Goal: Information Seeking & Learning: Compare options

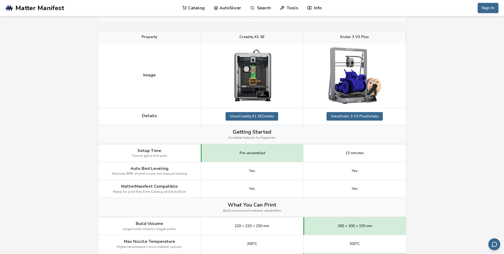
scroll to position [80, 0]
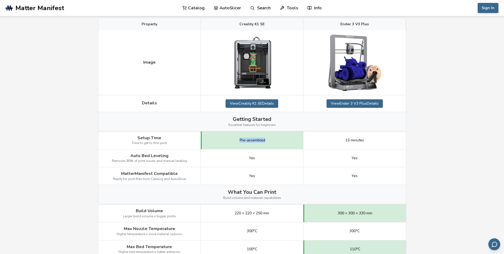
drag, startPoint x: 236, startPoint y: 139, endPoint x: 271, endPoint y: 142, distance: 35.2
click at [271, 142] on div "Pre-assembled" at bounding box center [252, 140] width 103 height 18
drag, startPoint x: 336, startPoint y: 140, endPoint x: 381, endPoint y: 140, distance: 44.1
click at [381, 140] on div "15 minutes" at bounding box center [355, 140] width 103 height 18
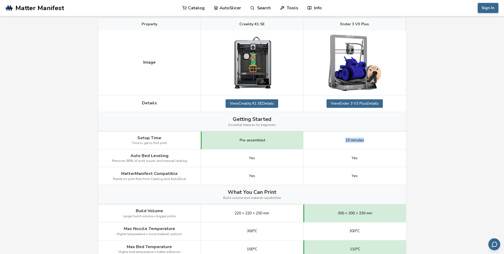
click at [381, 140] on div "15 minutes" at bounding box center [355, 140] width 103 height 18
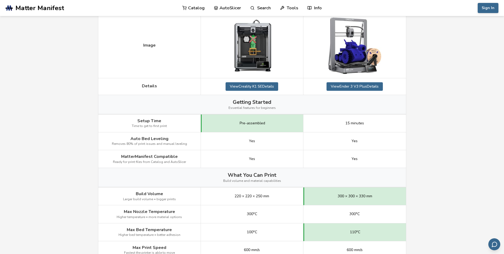
scroll to position [106, 0]
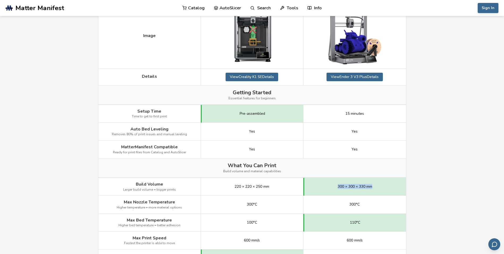
drag, startPoint x: 331, startPoint y: 186, endPoint x: 384, endPoint y: 186, distance: 52.7
click at [384, 186] on div "300 × 300 × 330 mm" at bounding box center [355, 187] width 103 height 18
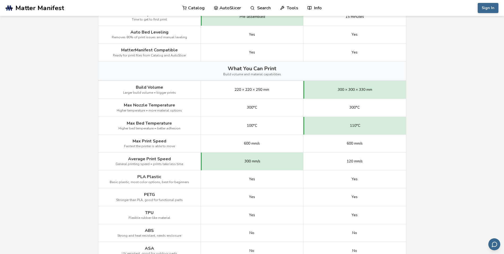
scroll to position [213, 0]
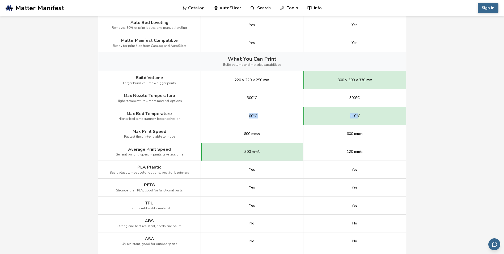
drag, startPoint x: 252, startPoint y: 115, endPoint x: 358, endPoint y: 116, distance: 105.8
click at [0, 0] on div "Max Bed Temperature Higher bed temperature = better adhesion 100°C 110°C" at bounding box center [0, 0] width 0 height 0
click at [358, 116] on span "110°C" at bounding box center [355, 116] width 10 height 4
drag, startPoint x: 244, startPoint y: 148, endPoint x: 273, endPoint y: 150, distance: 28.5
click at [273, 150] on div "300 mm/s" at bounding box center [252, 152] width 103 height 18
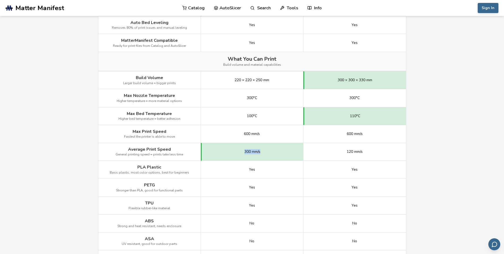
click at [273, 150] on div "300 mm/s" at bounding box center [252, 152] width 103 height 18
drag, startPoint x: 120, startPoint y: 157, endPoint x: 190, endPoint y: 157, distance: 69.9
click at [190, 157] on div "Average Print Speed General printing speed = prints take less time" at bounding box center [149, 152] width 103 height 18
drag, startPoint x: 244, startPoint y: 151, endPoint x: 269, endPoint y: 152, distance: 25.3
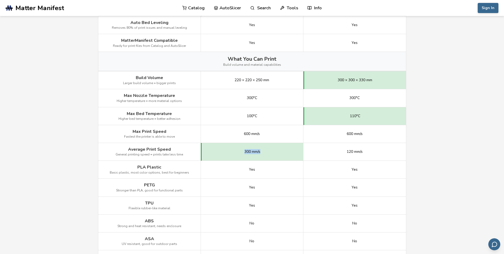
click at [269, 152] on div "300 mm/s" at bounding box center [252, 152] width 103 height 18
drag, startPoint x: 345, startPoint y: 152, endPoint x: 375, endPoint y: 152, distance: 29.5
click at [375, 152] on div "120 mm/s" at bounding box center [355, 152] width 103 height 18
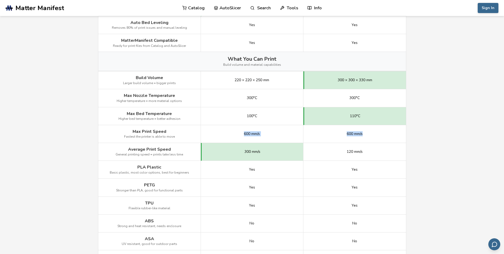
drag, startPoint x: 238, startPoint y: 134, endPoint x: 370, endPoint y: 136, distance: 132.5
click at [0, 0] on div "Max Print Speed Fastest the printer is able to move 600 mm/s 600 mm/s" at bounding box center [0, 0] width 0 height 0
click at [370, 136] on div "600 mm/s" at bounding box center [355, 134] width 103 height 18
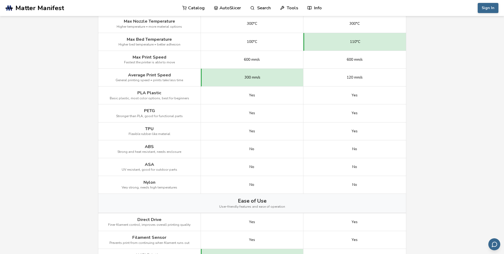
scroll to position [319, 0]
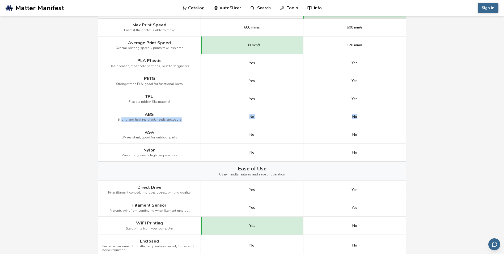
drag, startPoint x: 369, startPoint y: 112, endPoint x: 123, endPoint y: 110, distance: 246.3
click at [0, 0] on div "ABS Strong and heat resistant, needs enclosure No No" at bounding box center [0, 0] width 0 height 0
click at [123, 110] on div "ABS Strong and heat resistant, needs enclosure" at bounding box center [149, 117] width 103 height 18
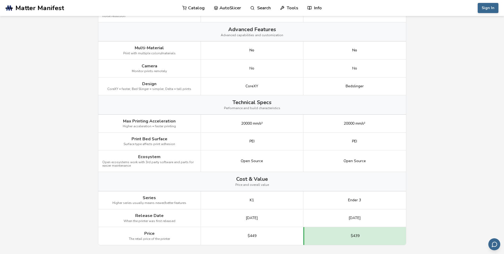
scroll to position [585, 0]
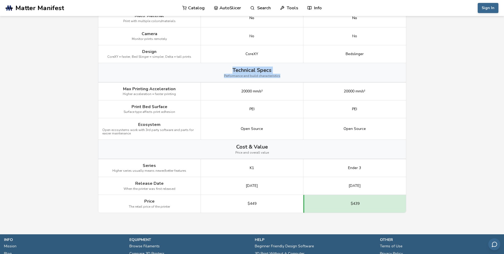
drag, startPoint x: 232, startPoint y: 68, endPoint x: 279, endPoint y: 82, distance: 49.1
click at [279, 82] on div "Technical Specs Performance and build characteristics" at bounding box center [252, 72] width 308 height 19
drag, startPoint x: 279, startPoint y: 82, endPoint x: 294, endPoint y: 90, distance: 17.0
click at [294, 90] on div "20000 mm/s²" at bounding box center [252, 91] width 103 height 18
drag, startPoint x: 238, startPoint y: 92, endPoint x: 252, endPoint y: 92, distance: 13.8
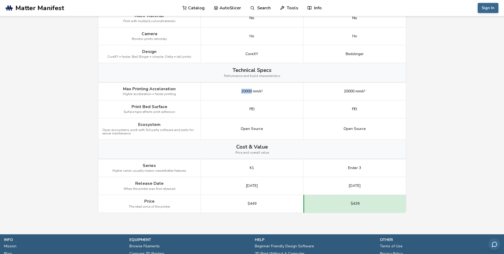
click at [252, 92] on div "20000 mm/s²" at bounding box center [252, 91] width 103 height 18
drag, startPoint x: 252, startPoint y: 92, endPoint x: 290, endPoint y: 92, distance: 37.5
click at [290, 92] on div "20000 mm/s²" at bounding box center [252, 91] width 103 height 18
drag, startPoint x: 142, startPoint y: 163, endPoint x: 387, endPoint y: 169, distance: 244.4
click at [0, 0] on div "Series Higher series usually means newer/better features K1 Ender 3" at bounding box center [0, 0] width 0 height 0
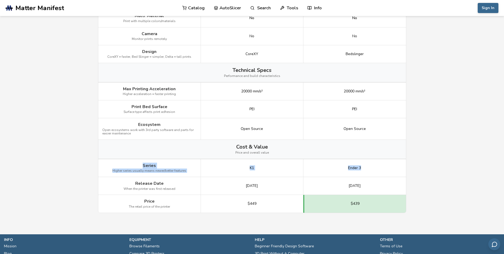
click at [285, 168] on div "K1" at bounding box center [252, 168] width 103 height 18
drag, startPoint x: 134, startPoint y: 182, endPoint x: 383, endPoint y: 185, distance: 249.7
click at [0, 0] on div "Release Date When the printer was first released [DATE] [DATE]" at bounding box center [0, 0] width 0 height 0
click at [383, 185] on div "[DATE]" at bounding box center [355, 186] width 103 height 18
drag, startPoint x: 241, startPoint y: 187, endPoint x: 375, endPoint y: 187, distance: 133.5
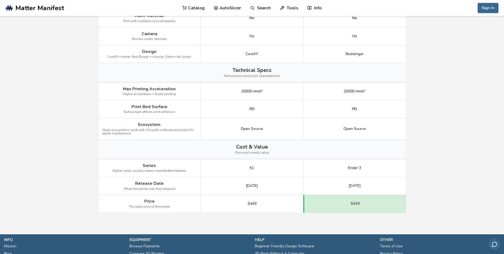
click at [0, 0] on div "Release Date When the printer was first released [DATE] [DATE]" at bounding box center [0, 0] width 0 height 0
drag, startPoint x: 375, startPoint y: 187, endPoint x: 324, endPoint y: 185, distance: 50.6
click at [324, 185] on div "[DATE]" at bounding box center [355, 186] width 103 height 18
drag, startPoint x: 137, startPoint y: 200, endPoint x: 374, endPoint y: 200, distance: 236.9
click at [0, 0] on div "Price The retail price of the printer $449 $439" at bounding box center [0, 0] width 0 height 0
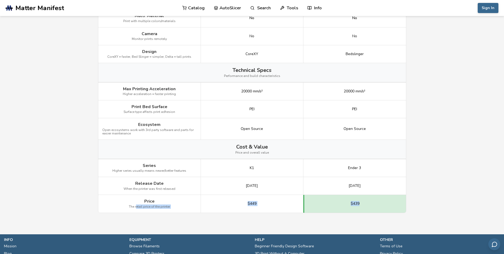
click at [374, 200] on div "$439" at bounding box center [355, 204] width 103 height 18
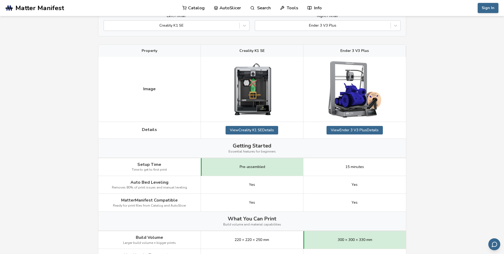
scroll to position [0, 0]
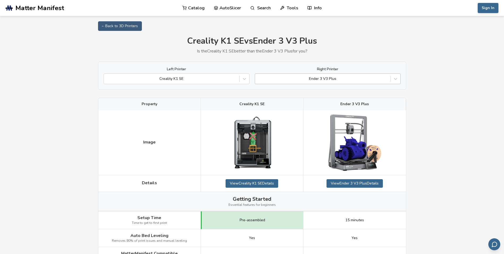
click at [333, 82] on div "Ender 3 V3 Plus" at bounding box center [323, 78] width 136 height 7
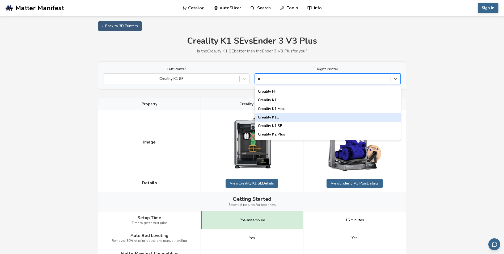
type input "*"
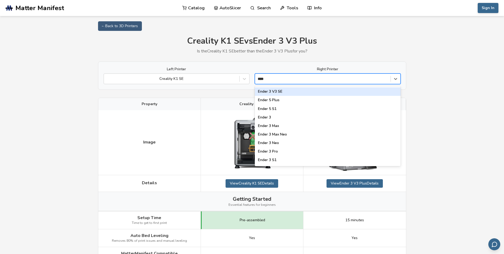
type input "*****"
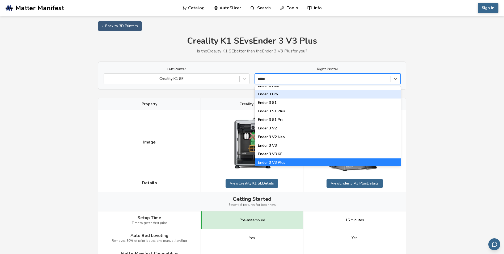
scroll to position [68, 0]
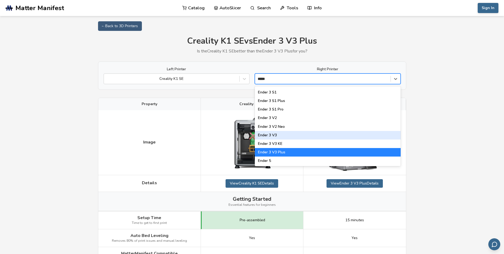
click at [291, 134] on div "Ender 3 V3" at bounding box center [328, 135] width 146 height 9
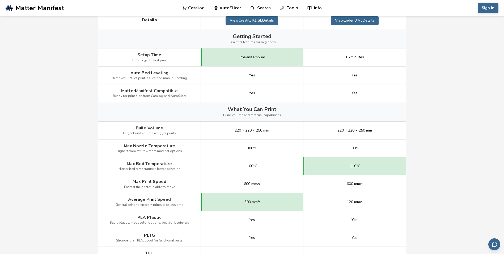
scroll to position [160, 0]
drag, startPoint x: 369, startPoint y: 166, endPoint x: 324, endPoint y: 166, distance: 45.2
click at [324, 166] on div "110°C" at bounding box center [355, 166] width 103 height 18
drag, startPoint x: 230, startPoint y: 128, endPoint x: 376, endPoint y: 132, distance: 145.8
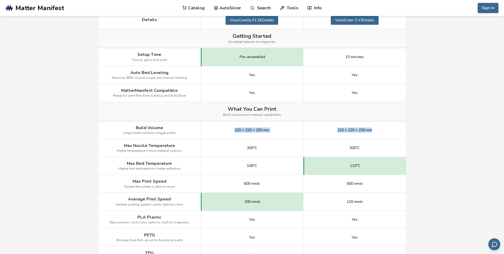
click at [0, 0] on div "Build Volume Larger build volume = bigger prints 220 × 220 × 250 mm 220 × 220 ×…" at bounding box center [0, 0] width 0 height 0
click at [376, 132] on div "220 × 220 × 250 mm" at bounding box center [355, 130] width 103 height 18
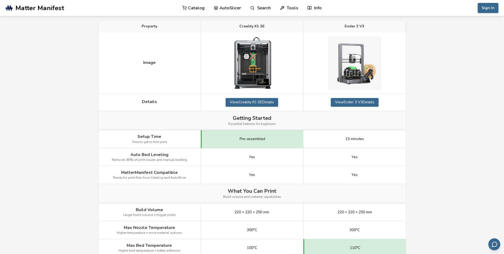
scroll to position [80, 0]
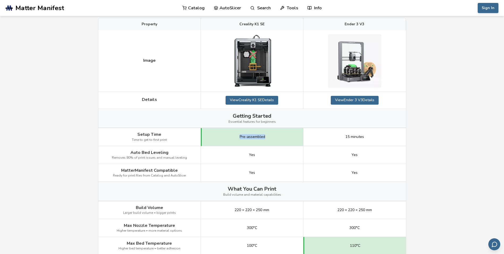
drag, startPoint x: 233, startPoint y: 135, endPoint x: 279, endPoint y: 137, distance: 45.3
click at [279, 137] on div "Pre-assembled" at bounding box center [252, 137] width 103 height 18
drag, startPoint x: 279, startPoint y: 137, endPoint x: 221, endPoint y: 140, distance: 58.0
click at [221, 140] on div "Pre-assembled" at bounding box center [252, 137] width 103 height 18
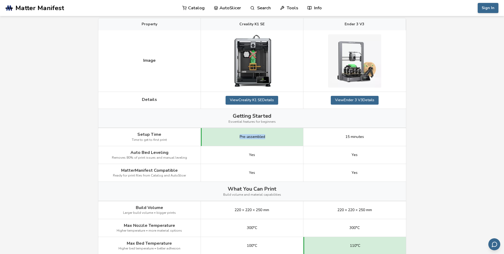
click at [221, 140] on div "Pre-assembled" at bounding box center [252, 137] width 103 height 18
drag, startPoint x: 230, startPoint y: 136, endPoint x: 273, endPoint y: 137, distance: 43.1
click at [273, 137] on div "Pre-assembled" at bounding box center [252, 137] width 103 height 18
click at [273, 139] on div "Pre-assembled" at bounding box center [252, 137] width 103 height 18
click at [229, 145] on div "Pre-assembled" at bounding box center [252, 137] width 103 height 18
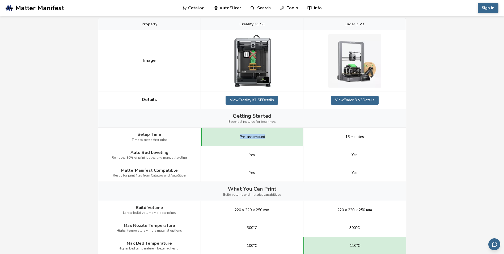
drag, startPoint x: 228, startPoint y: 137, endPoint x: 280, endPoint y: 137, distance: 52.1
click at [280, 137] on div "Pre-assembled" at bounding box center [252, 137] width 103 height 18
drag, startPoint x: 281, startPoint y: 137, endPoint x: 223, endPoint y: 141, distance: 57.9
click at [223, 141] on div "Pre-assembled" at bounding box center [252, 137] width 103 height 18
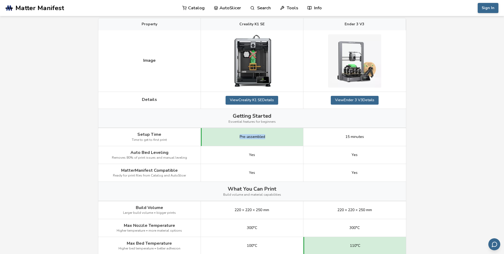
click at [223, 141] on div "Pre-assembled" at bounding box center [252, 137] width 103 height 18
